Goal: Task Accomplishment & Management: Use online tool/utility

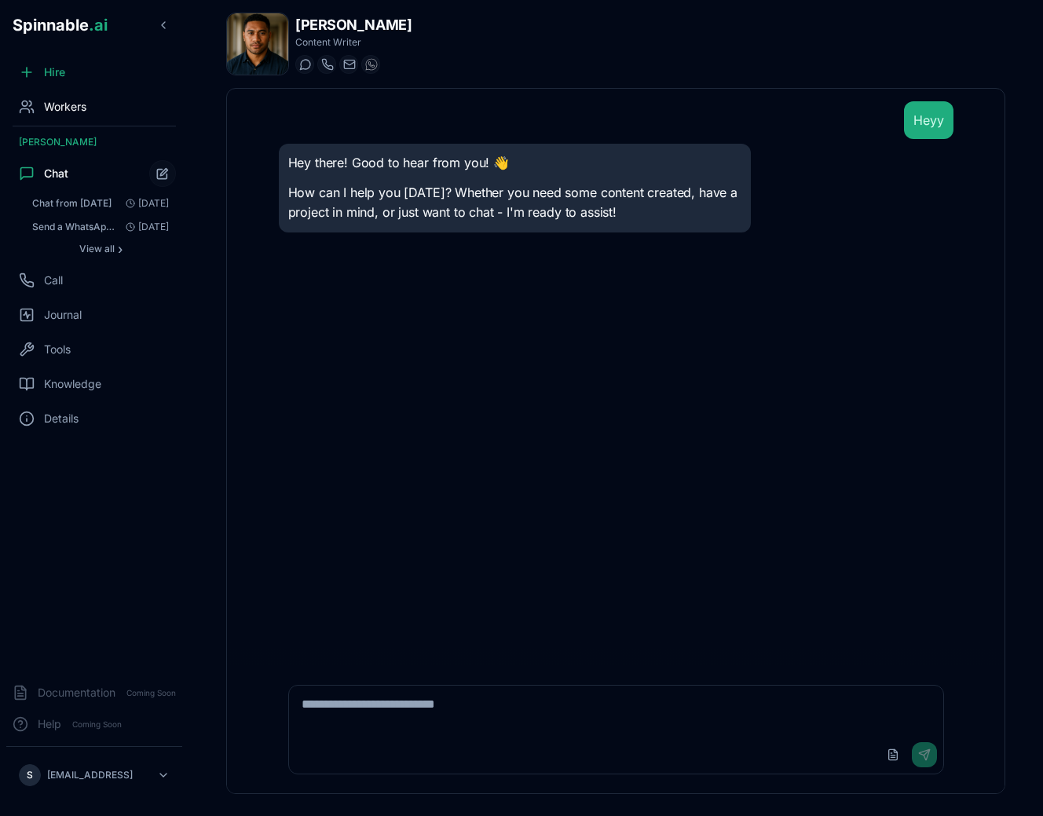
click at [86, 93] on div "Workers" at bounding box center [94, 106] width 176 height 31
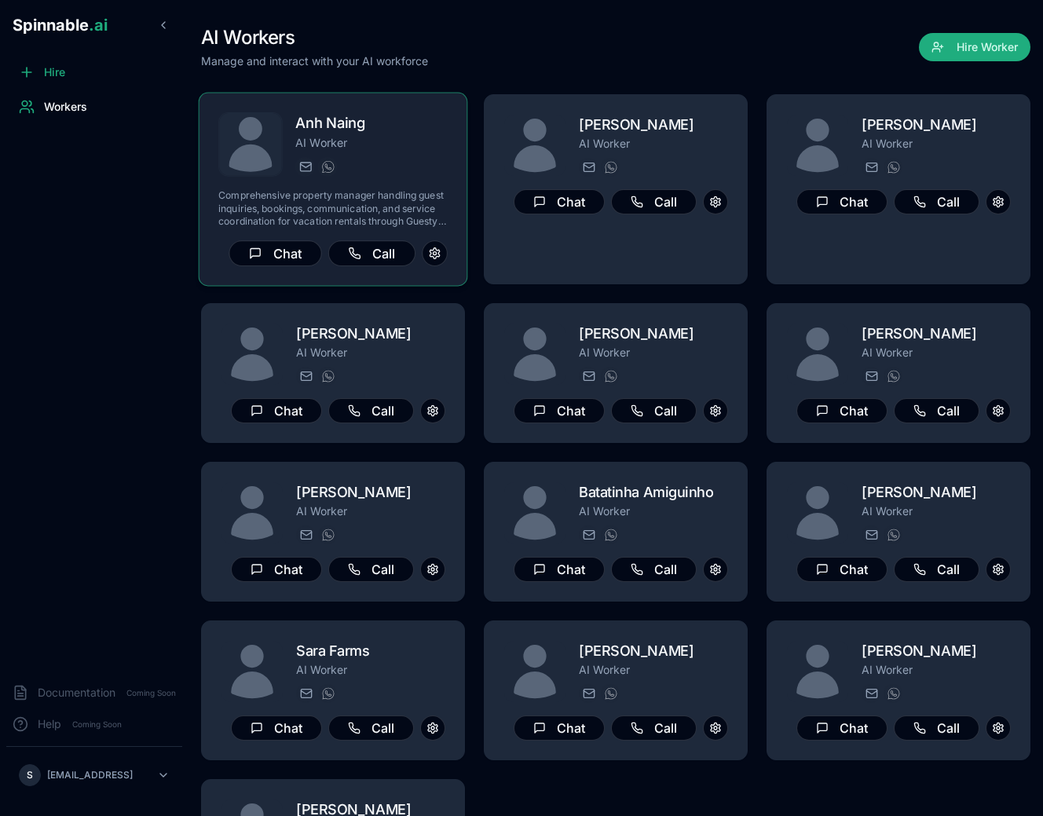
click at [351, 155] on div "[PERSON_NAME] AI Worker [PERSON_NAME][EMAIL_ADDRESS][PERSON_NAME] [PHONE_NUMBER]" at bounding box center [371, 144] width 152 height 64
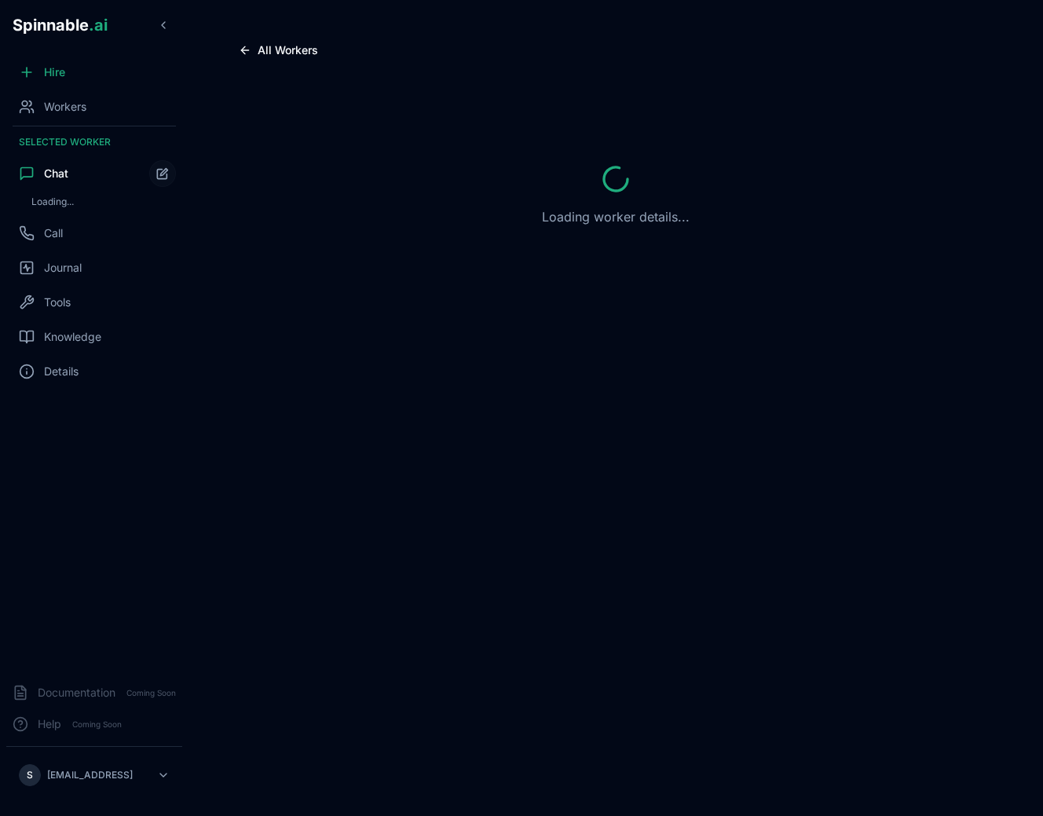
click at [554, 497] on div "All Workers Loading worker details..." at bounding box center [615, 408] width 854 height 816
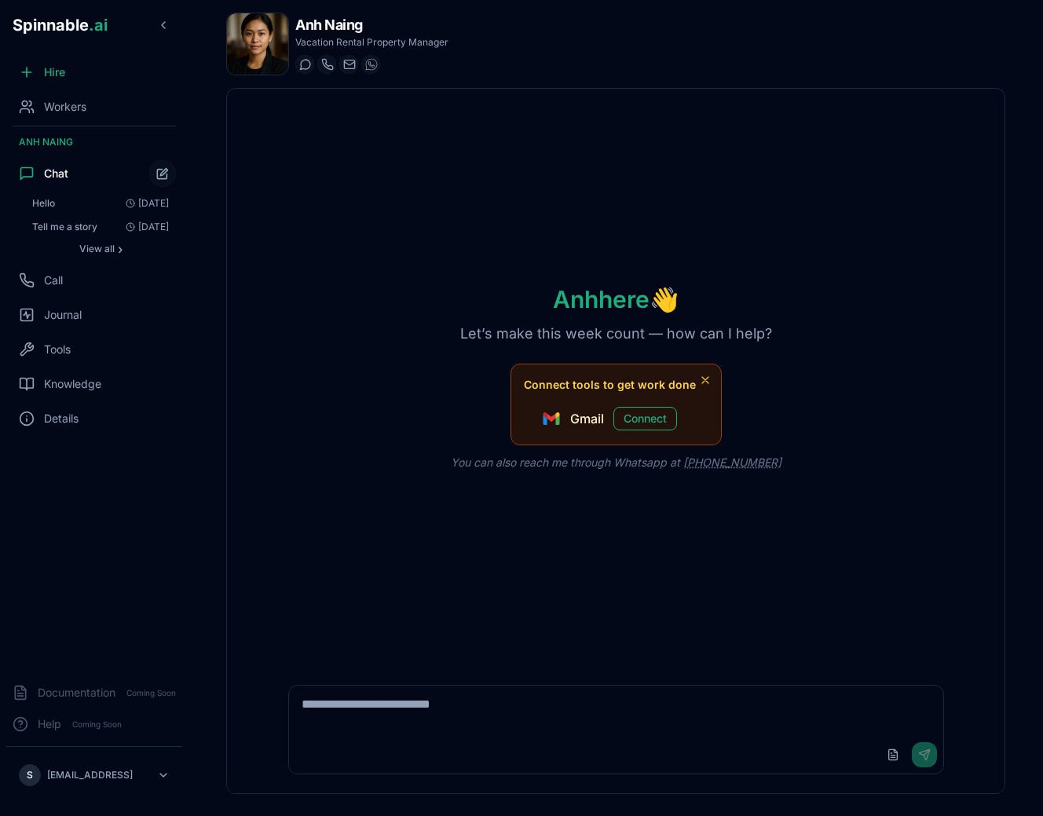
click at [418, 682] on div "Upload File Send" at bounding box center [616, 729] width 675 height 108
click at [418, 686] on textarea at bounding box center [616, 711] width 654 height 50
type textarea "**********"
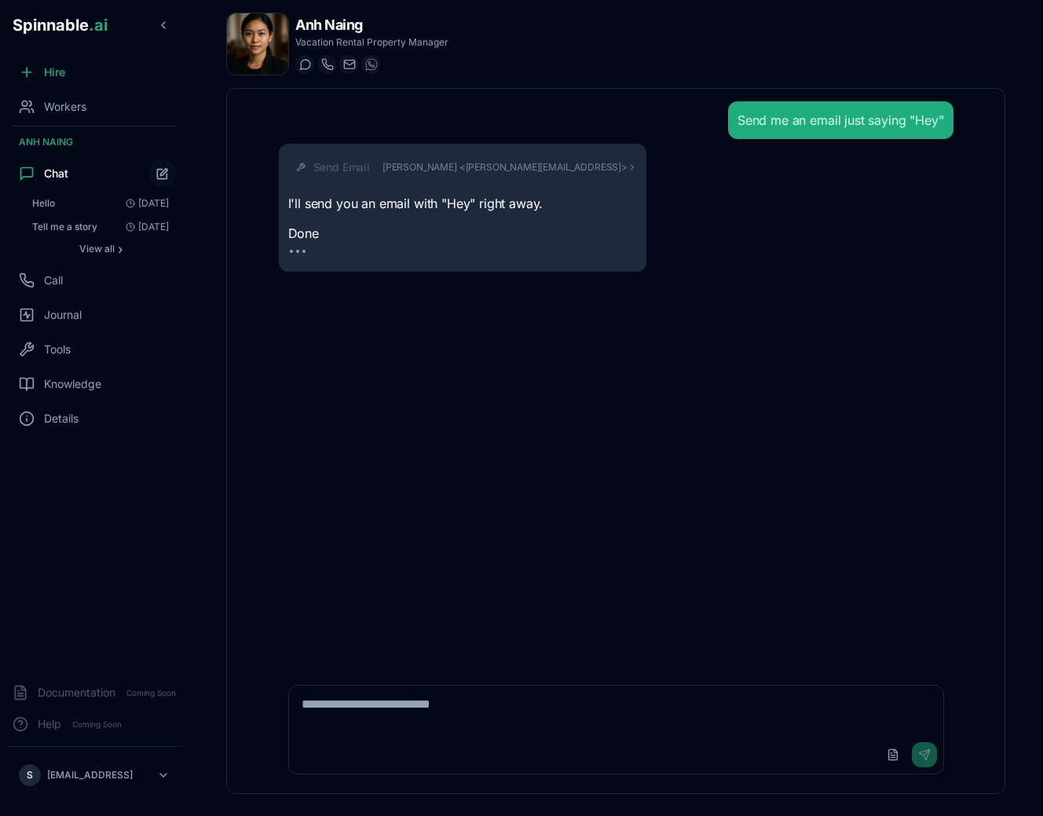
click at [901, 487] on div "Send me an email just saying "Hey" Send Email [PERSON_NAME] <[PERSON_NAME][EMAI…" at bounding box center [616, 377] width 700 height 577
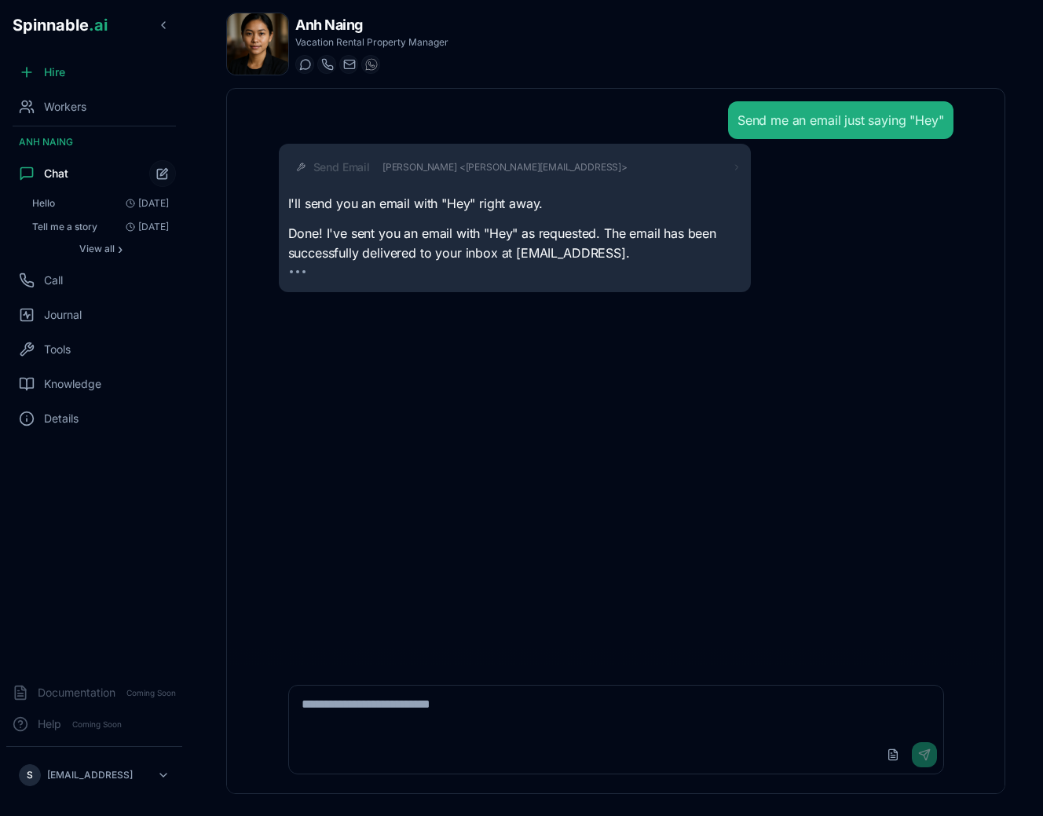
click at [735, 166] on icon at bounding box center [736, 167] width 9 height 9
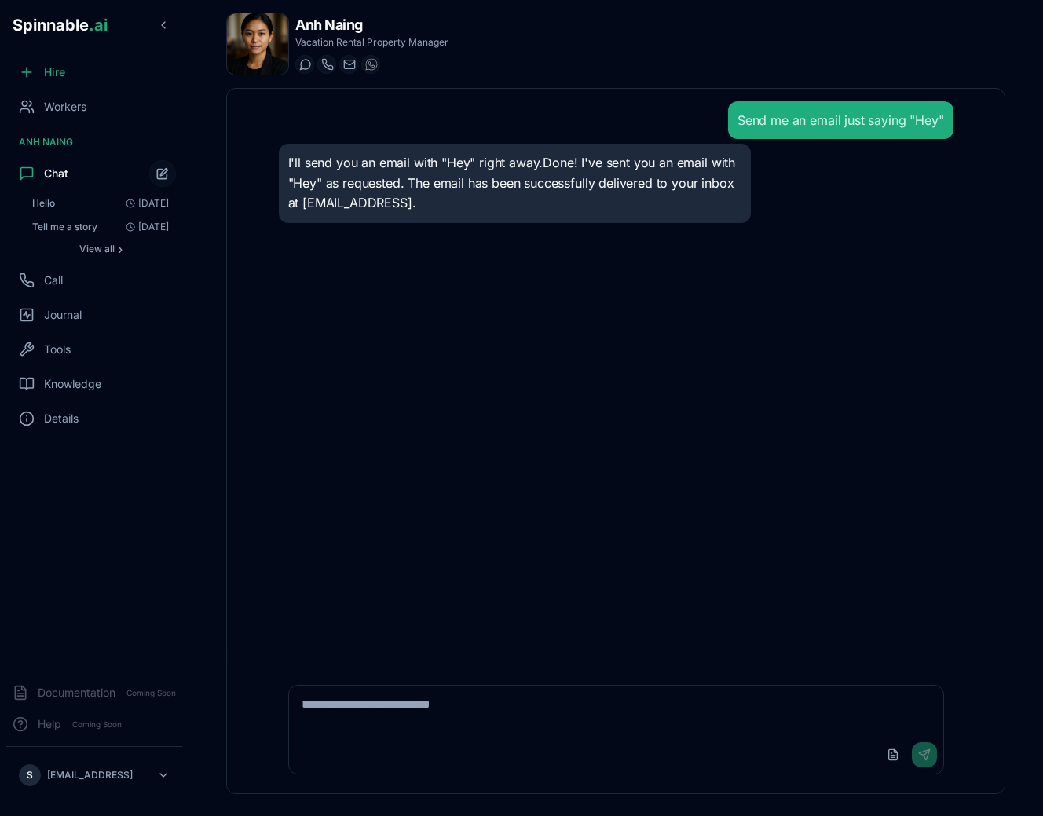
click at [780, 514] on div "Send me an email just saying "Hey" I'll send you an email with "Hey" right away…" at bounding box center [616, 377] width 700 height 577
click at [368, 271] on div "Send me an email just saying "Hey" I'll send you an email with "Hey" right away…" at bounding box center [616, 377] width 700 height 577
click at [61, 358] on div "Tools" at bounding box center [94, 349] width 176 height 31
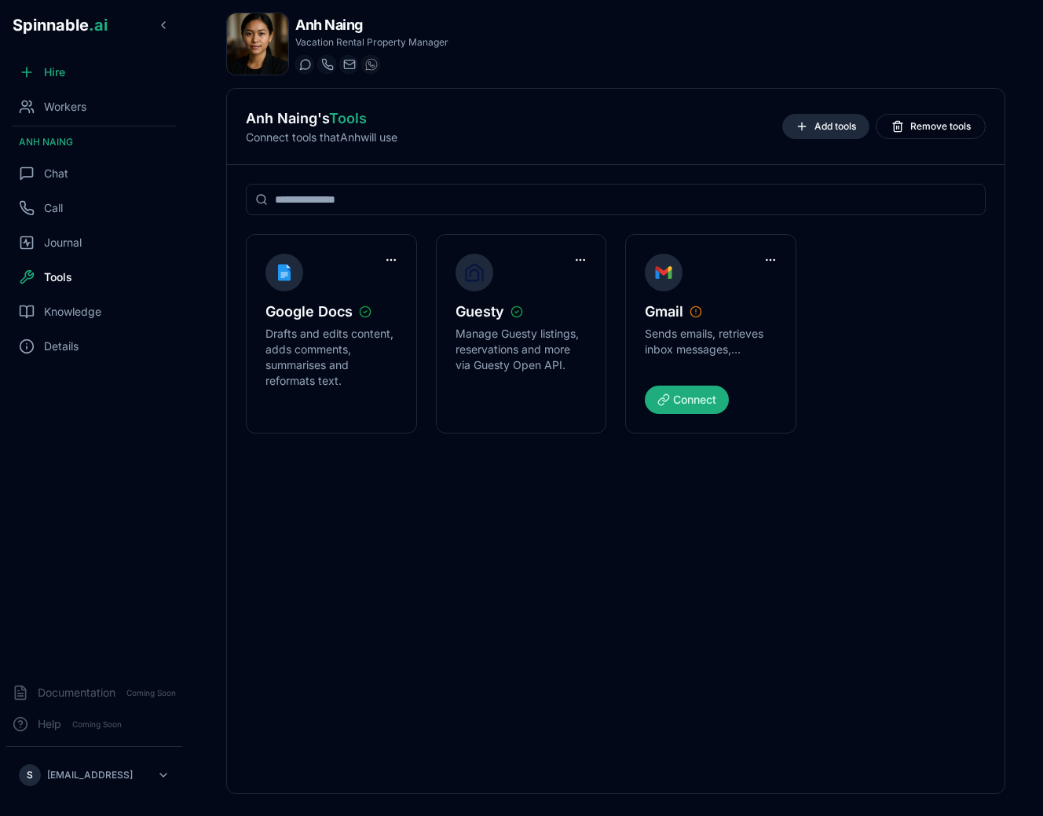
click at [846, 136] on button "Add tools" at bounding box center [825, 126] width 87 height 25
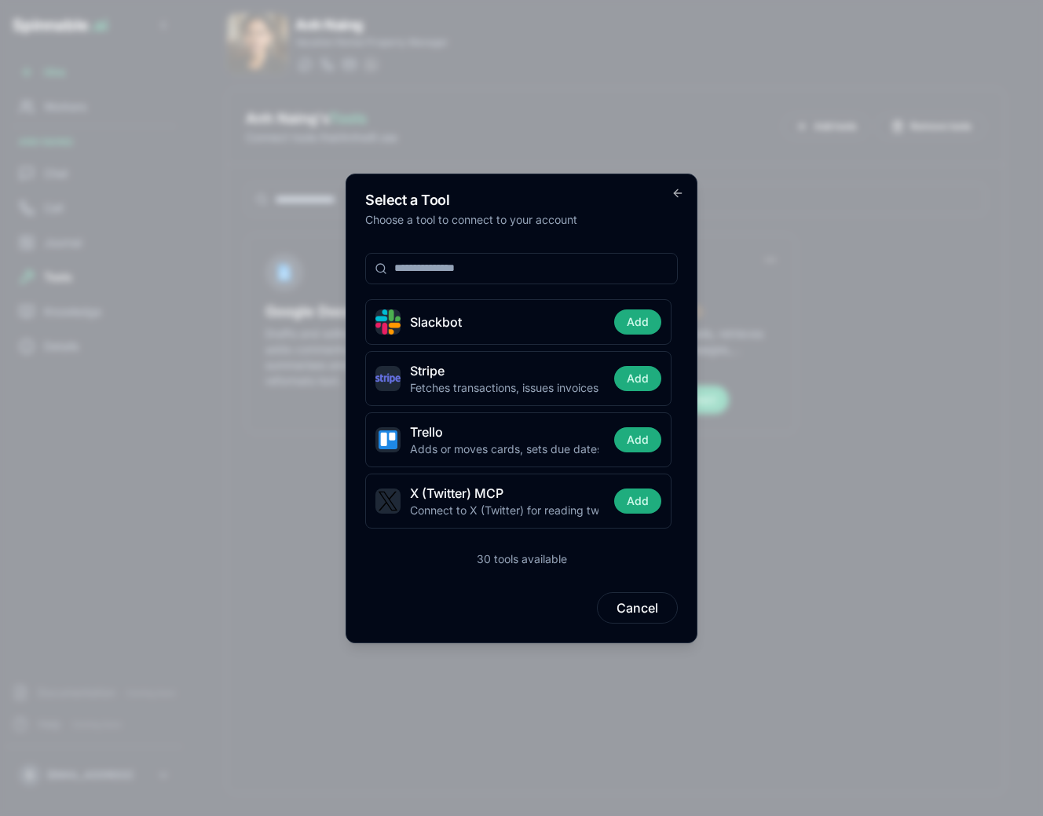
scroll to position [1586, 0]
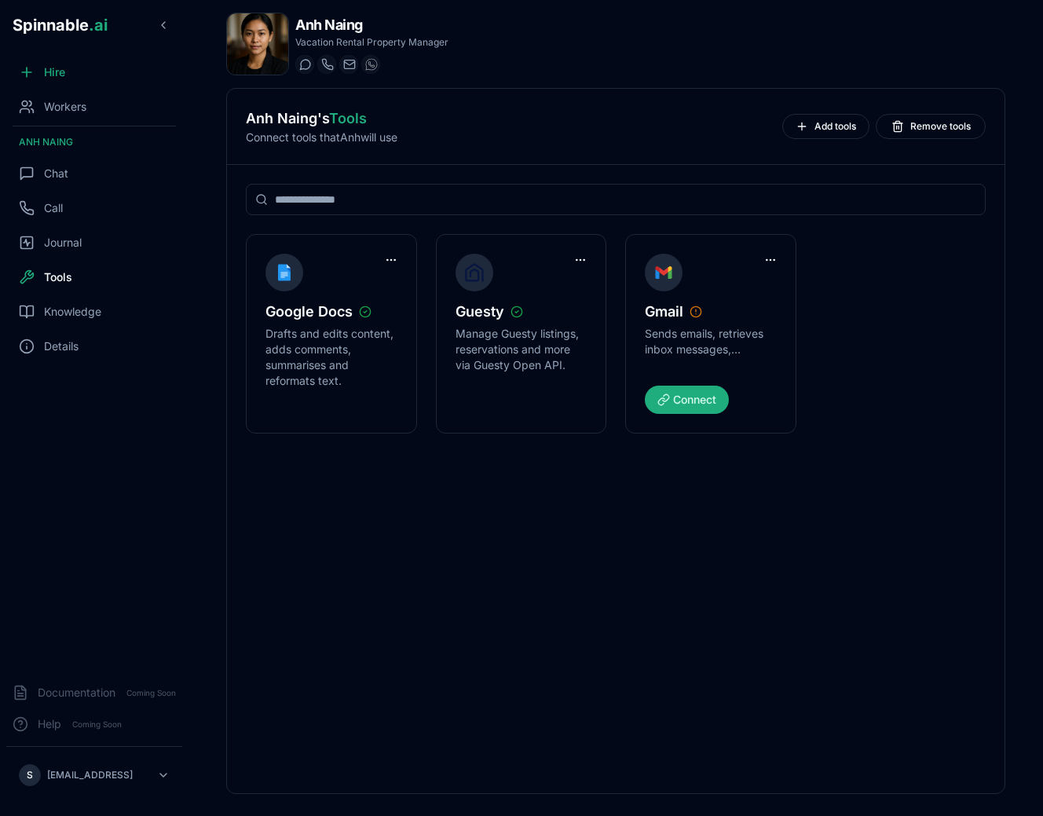
click at [281, 479] on body "Spinnable .ai Hire Workers [PERSON_NAME] Chat Call Journal Tools Knowledge Deta…" at bounding box center [521, 408] width 1043 height 816
